Goal: Task Accomplishment & Management: Use online tool/utility

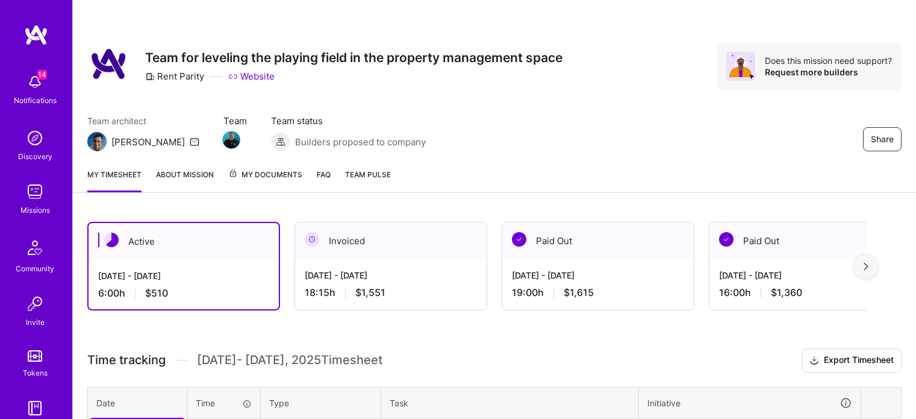
scroll to position [120, 0]
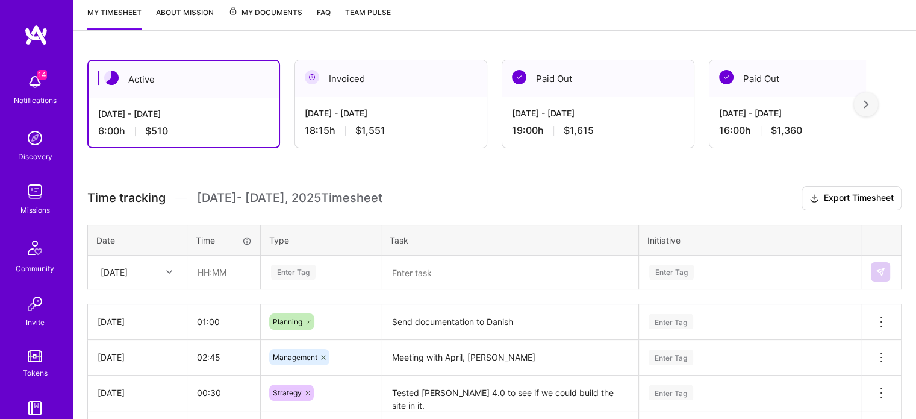
scroll to position [181, 0]
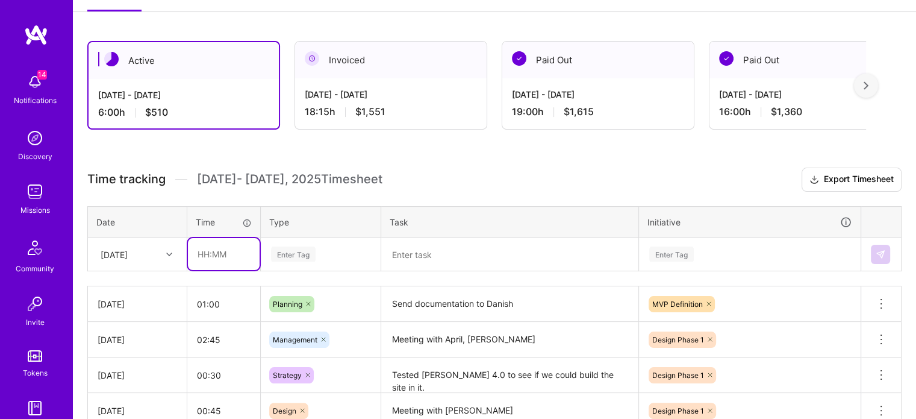
click at [222, 256] on input "text" at bounding box center [224, 254] width 72 height 32
type input "00:30"
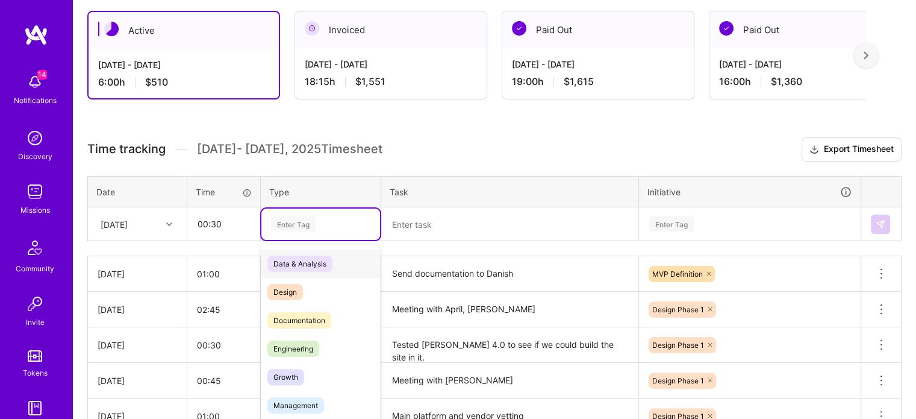
scroll to position [221, 0]
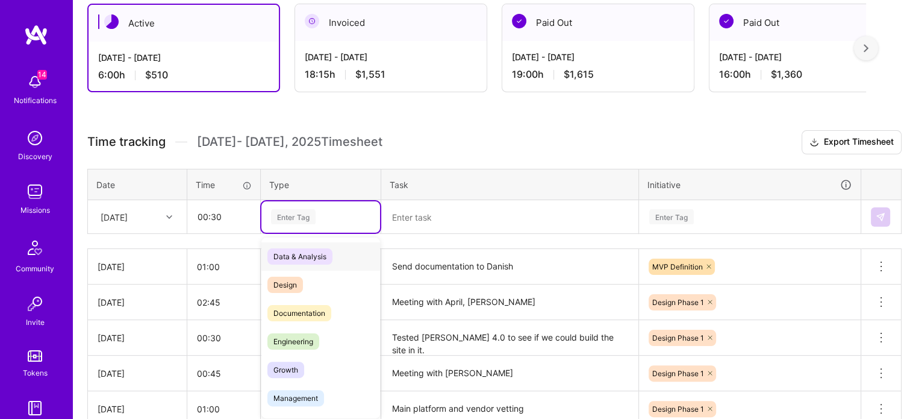
click at [333, 233] on div "option Data & Analysis focused, 0 of 2. 17 results available. Use Up and Down t…" at bounding box center [320, 216] width 119 height 31
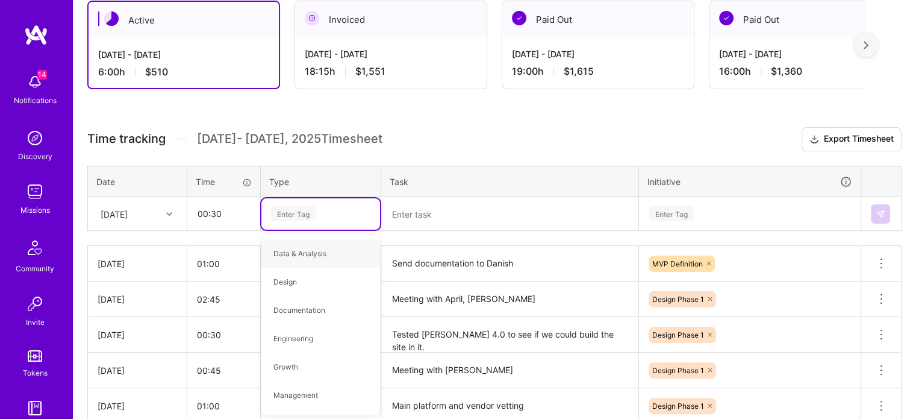
click at [313, 209] on div "Enter Tag" at bounding box center [293, 213] width 45 height 19
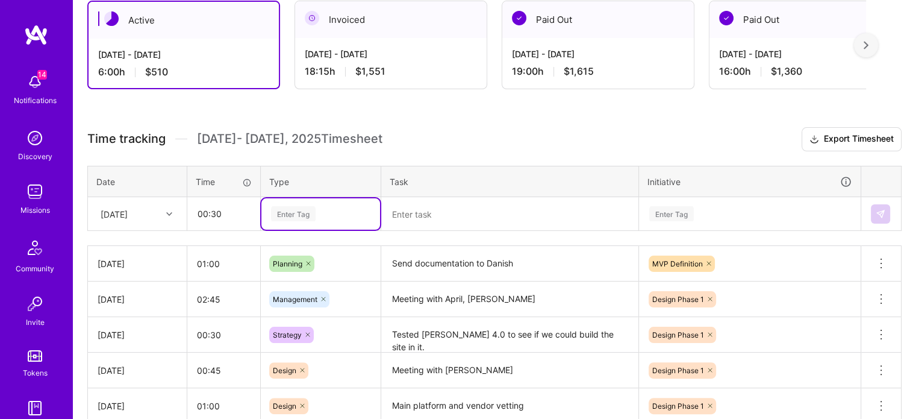
click at [313, 210] on div "Enter Tag" at bounding box center [293, 213] width 45 height 19
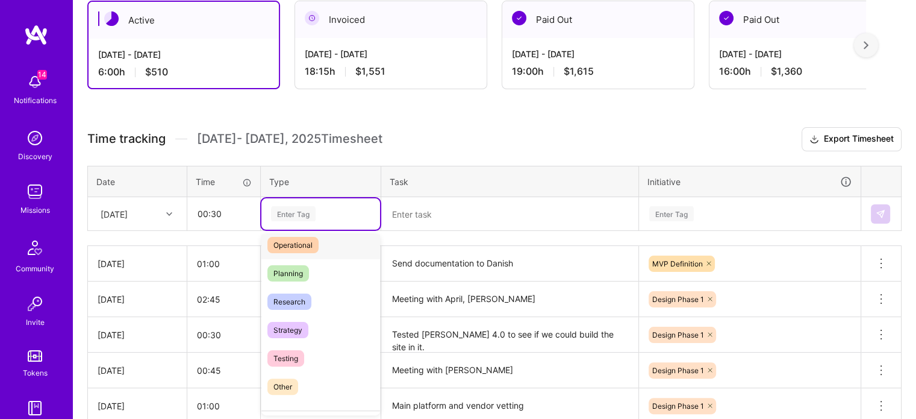
scroll to position [241, 0]
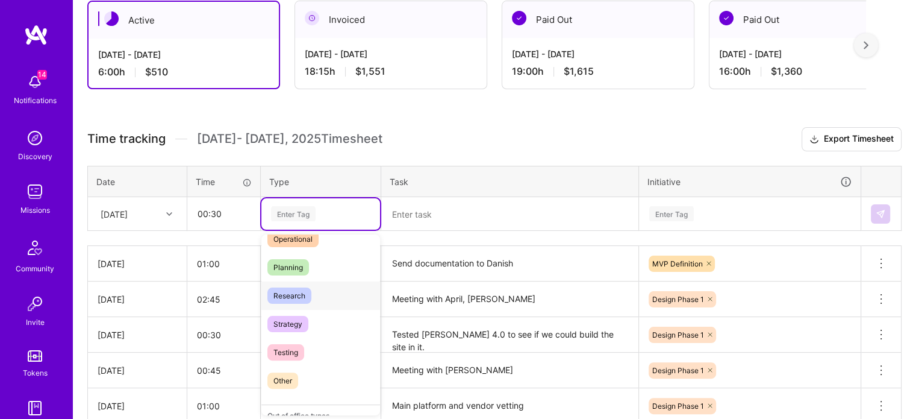
click at [308, 293] on span "Research" at bounding box center [290, 295] width 44 height 16
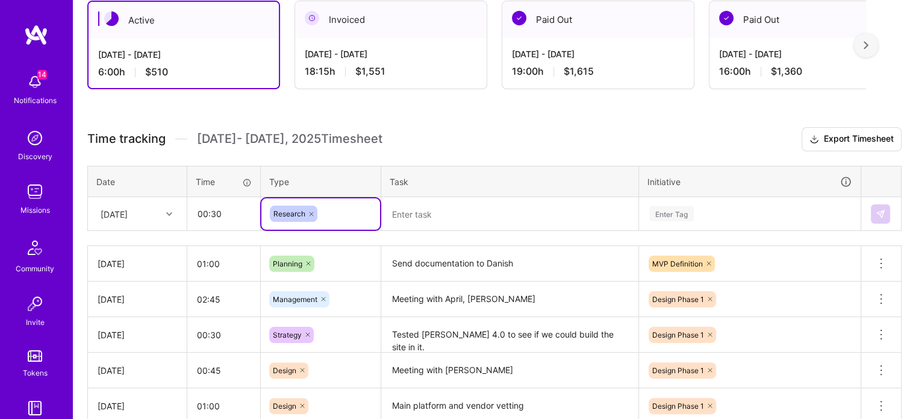
click at [445, 222] on textarea at bounding box center [510, 213] width 255 height 31
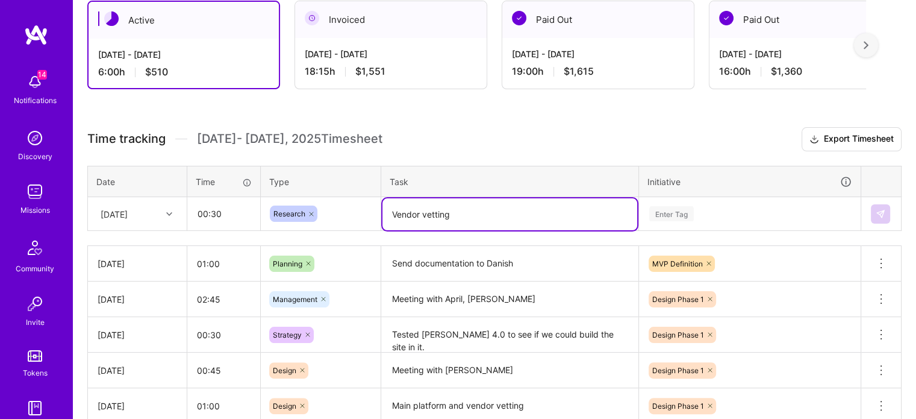
type textarea "Vendor vetting"
click at [709, 199] on div "Enter Tag" at bounding box center [750, 213] width 221 height 31
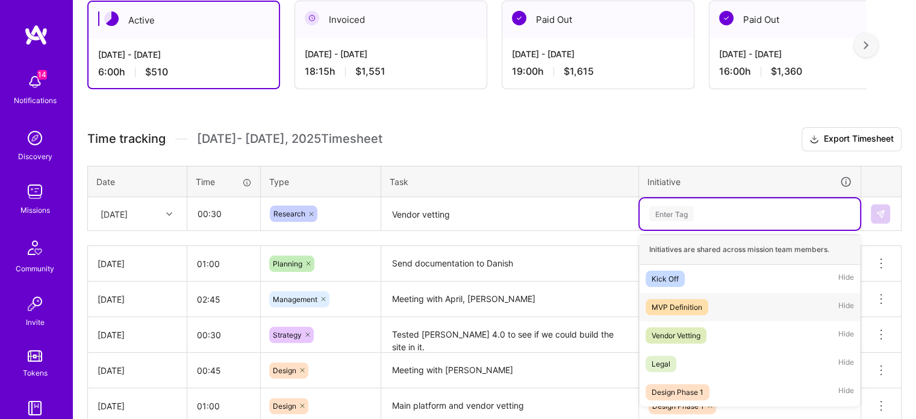
click at [683, 307] on div "MVP Definition" at bounding box center [677, 307] width 51 height 13
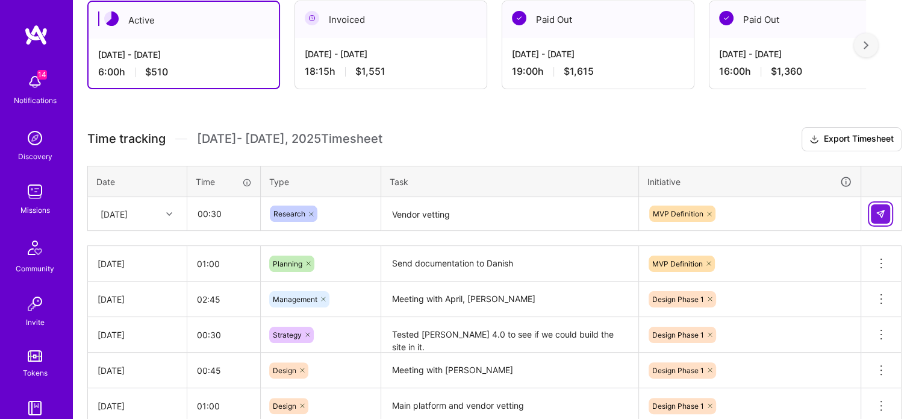
click at [878, 216] on img at bounding box center [881, 214] width 10 height 10
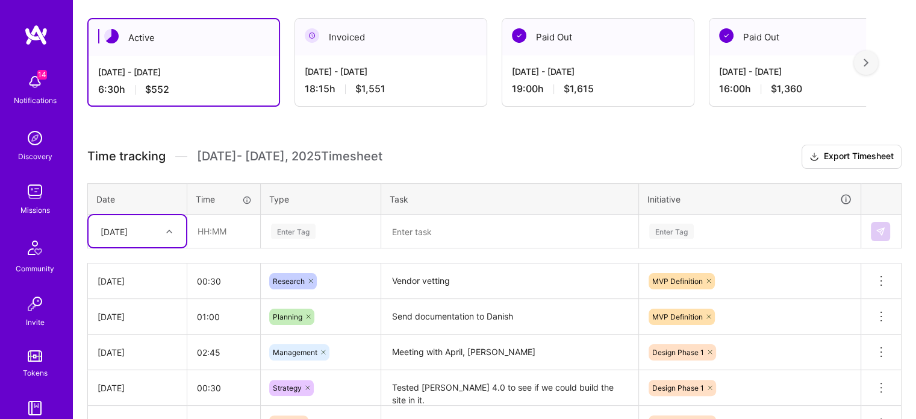
scroll to position [101, 0]
